Goal: Entertainment & Leisure: Consume media (video, audio)

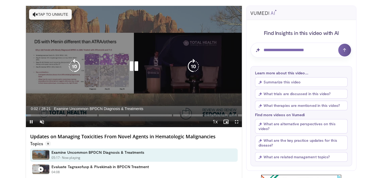
scroll to position [42, 0]
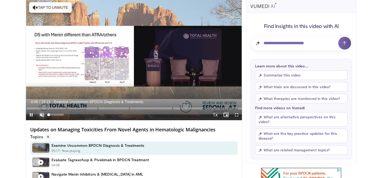
click at [41, 113] on span "Video Player" at bounding box center [42, 115] width 11 height 11
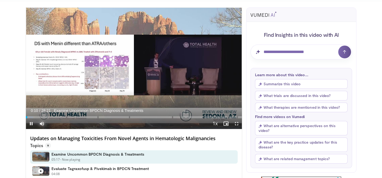
scroll to position [33, 0]
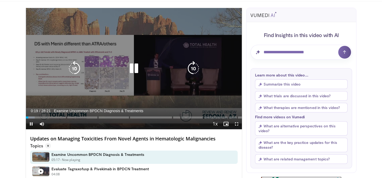
click at [186, 50] on div "10 seconds Tap to unmute" at bounding box center [134, 68] width 216 height 121
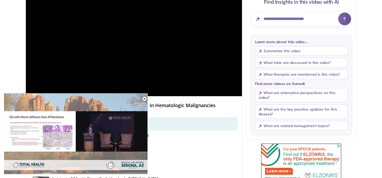
scroll to position [67, 0]
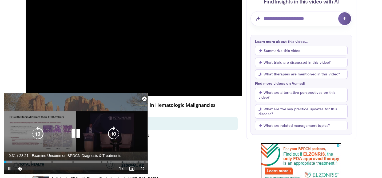
click at [117, 108] on div "10 seconds Tap to unmute" at bounding box center [76, 133] width 144 height 81
click at [86, 132] on div "Video Player" at bounding box center [76, 134] width 86 height 11
click at [78, 134] on icon "Video Player" at bounding box center [75, 133] width 15 height 15
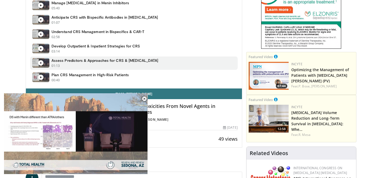
scroll to position [229, 0]
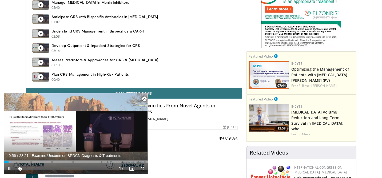
click at [144, 99] on span "Video Player" at bounding box center [144, 99] width 11 height 11
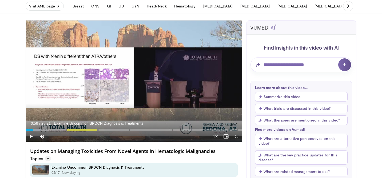
scroll to position [0, 0]
